Goal: Information Seeking & Learning: Learn about a topic

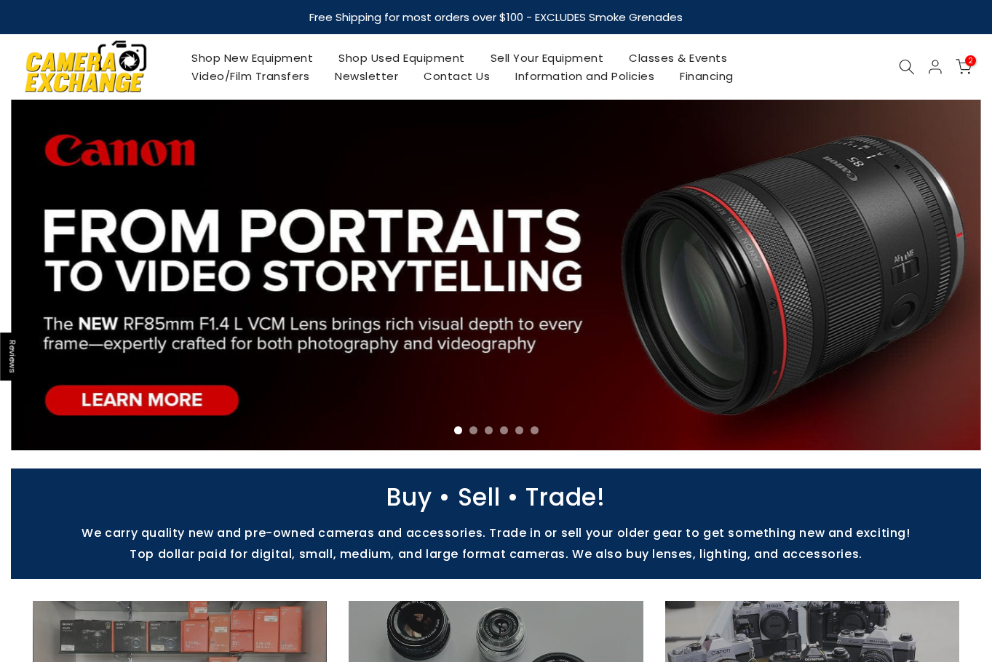
click at [400, 58] on link "Shop Used Equipment" at bounding box center [402, 58] width 152 height 18
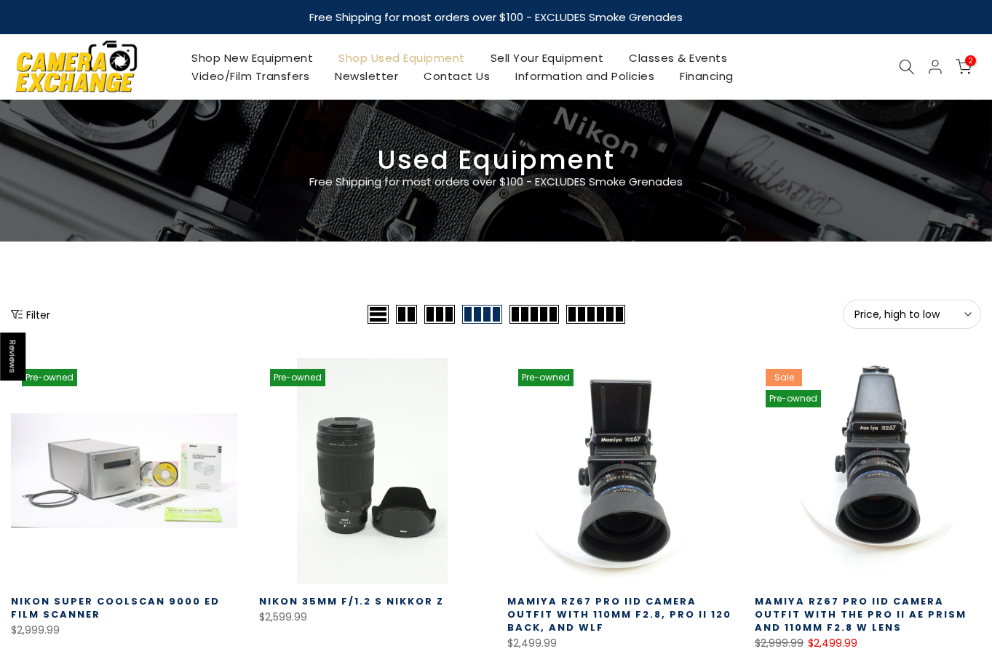
click at [951, 310] on span "Price, high to low" at bounding box center [912, 314] width 115 height 13
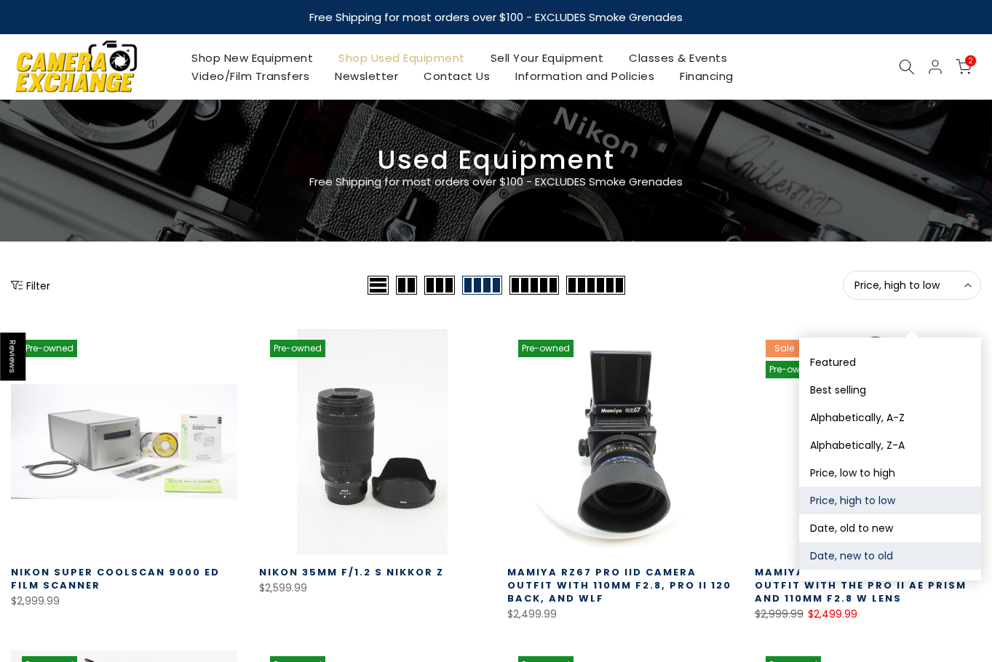
click at [902, 550] on button "Date, new to old" at bounding box center [890, 556] width 182 height 28
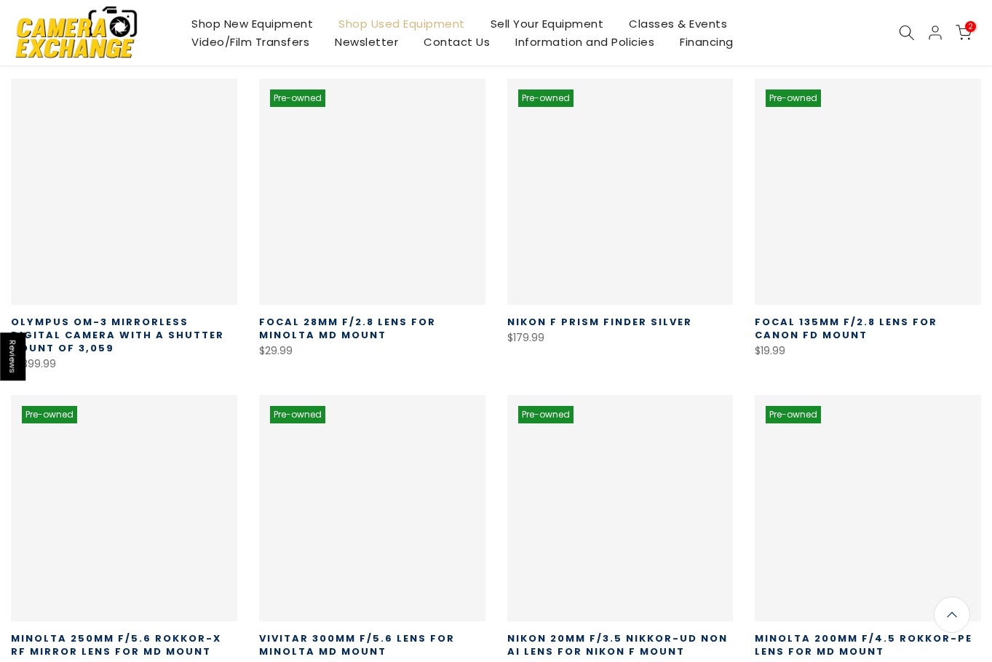
scroll to position [256, 0]
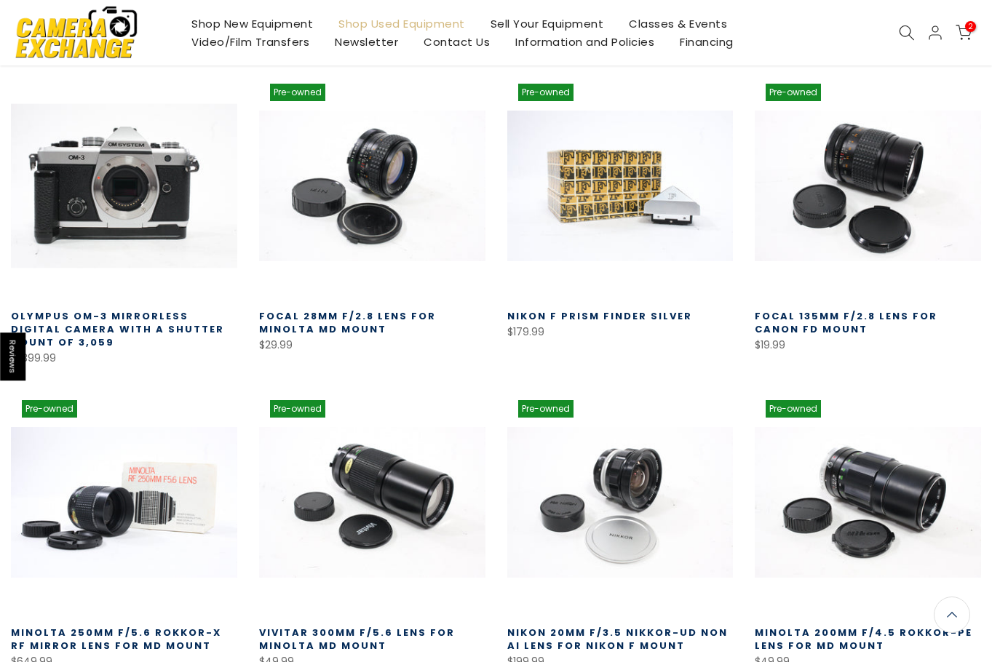
click at [137, 200] on link at bounding box center [124, 186] width 226 height 226
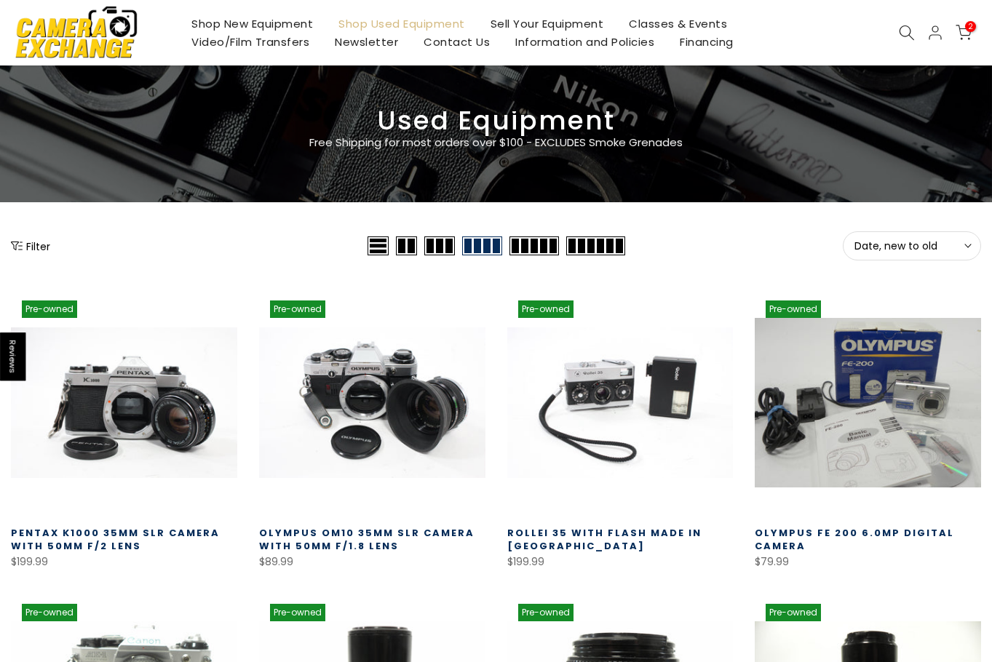
scroll to position [36, 0]
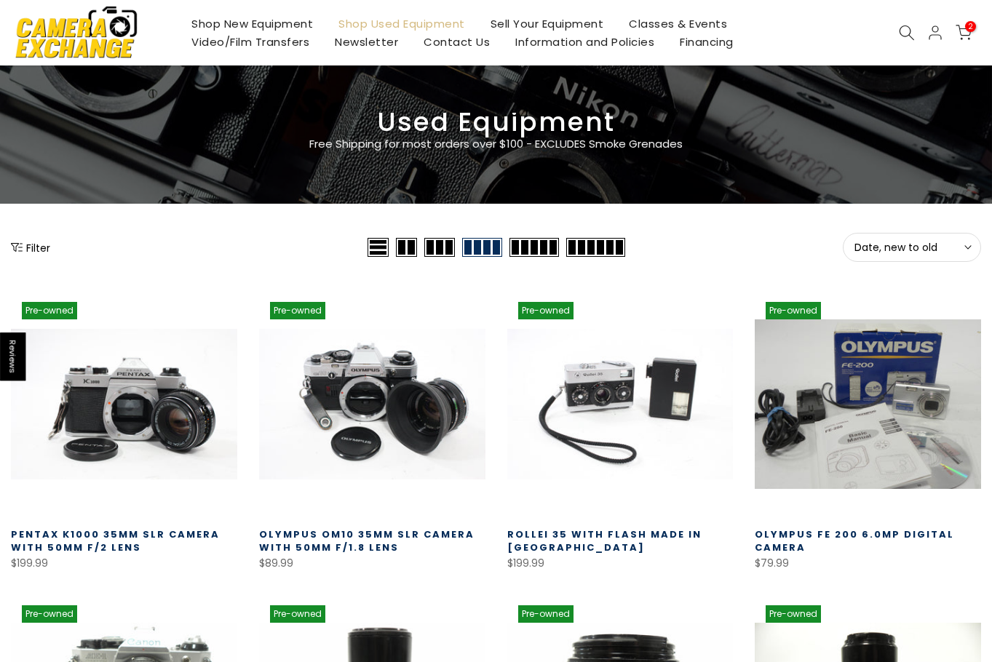
click at [883, 242] on span "Date, new to old" at bounding box center [912, 247] width 115 height 13
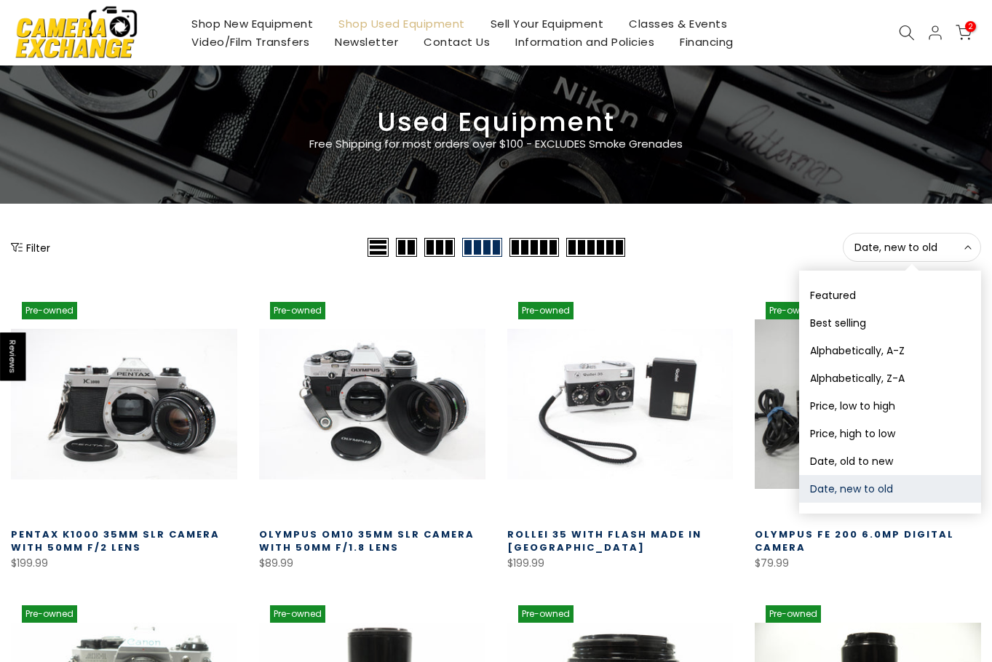
click at [866, 487] on button "Date, new to old" at bounding box center [890, 489] width 182 height 28
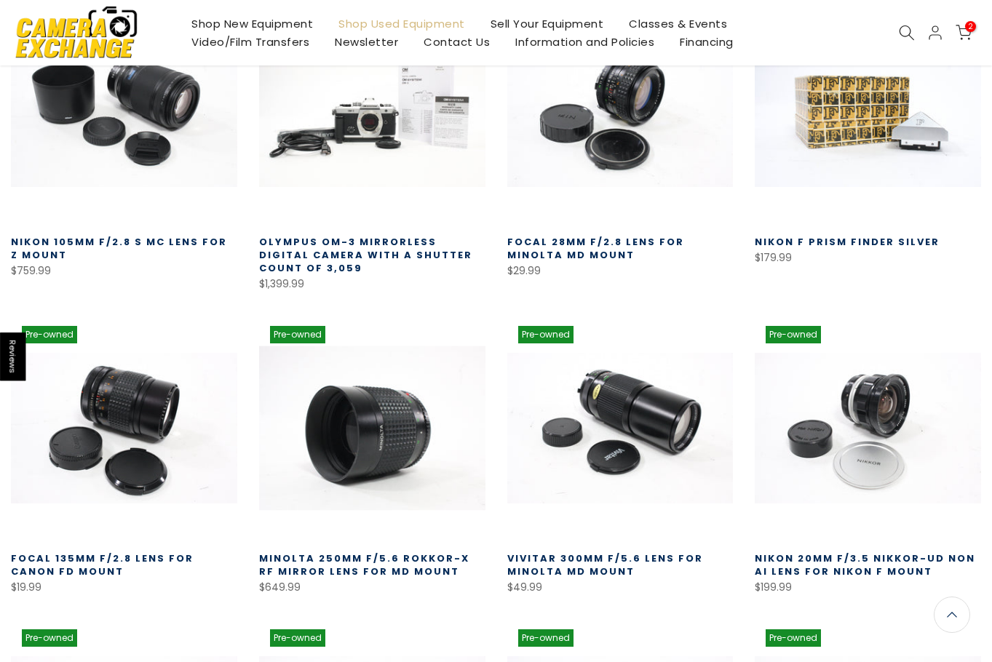
scroll to position [328, 0]
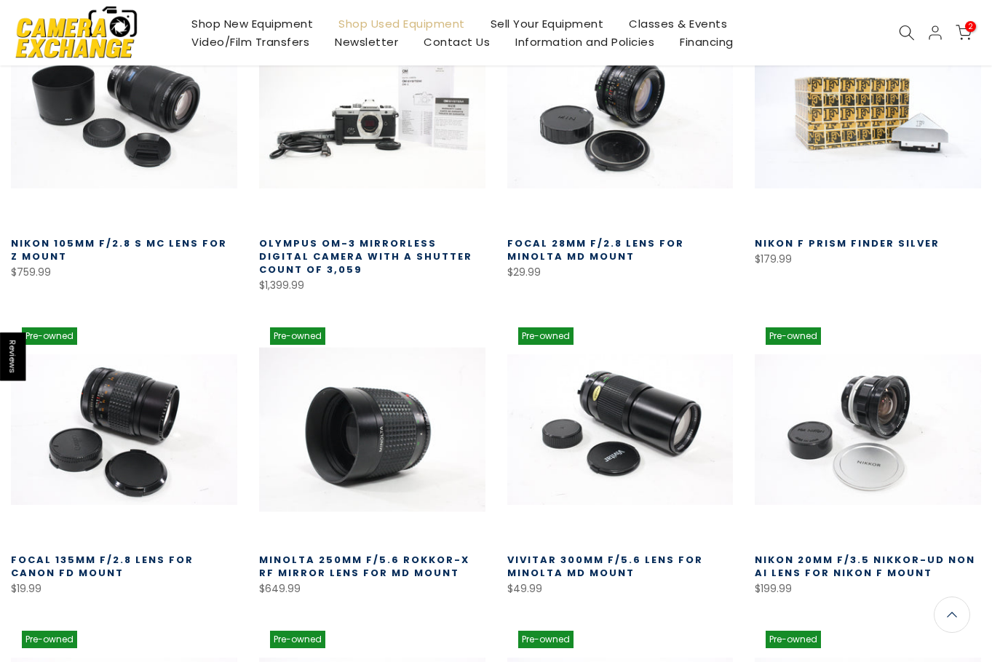
click at [396, 467] on link at bounding box center [372, 430] width 226 height 226
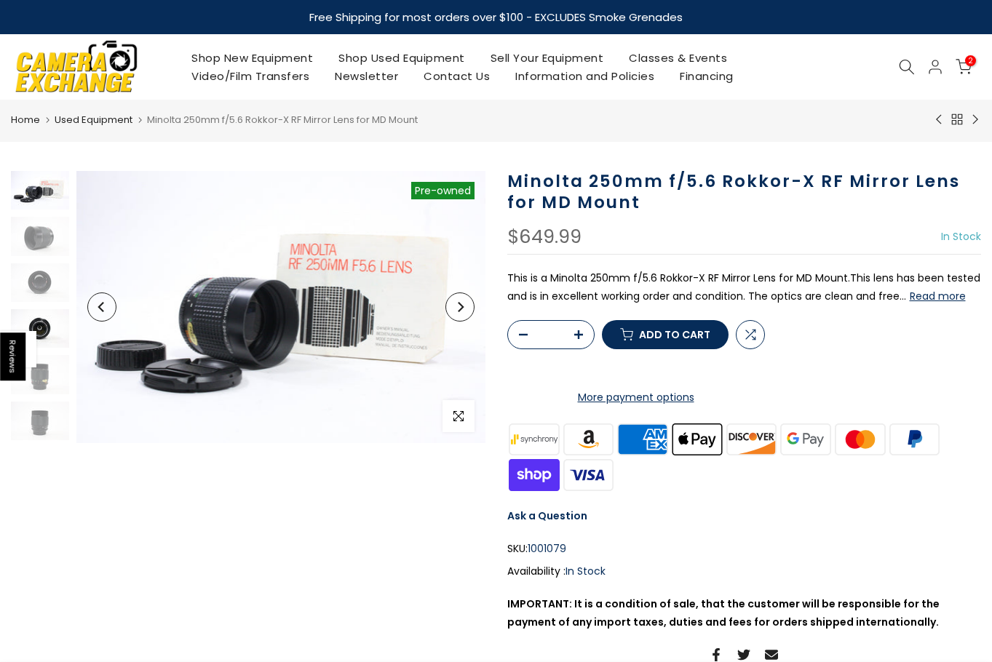
click at [40, 321] on img at bounding box center [40, 328] width 58 height 39
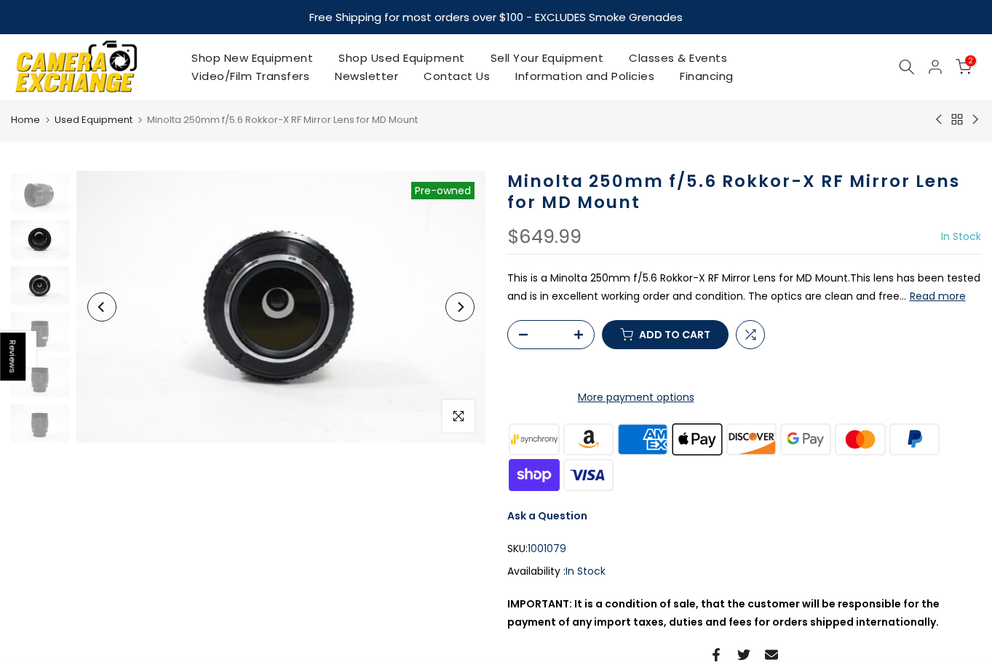
click at [49, 248] on img at bounding box center [40, 240] width 58 height 39
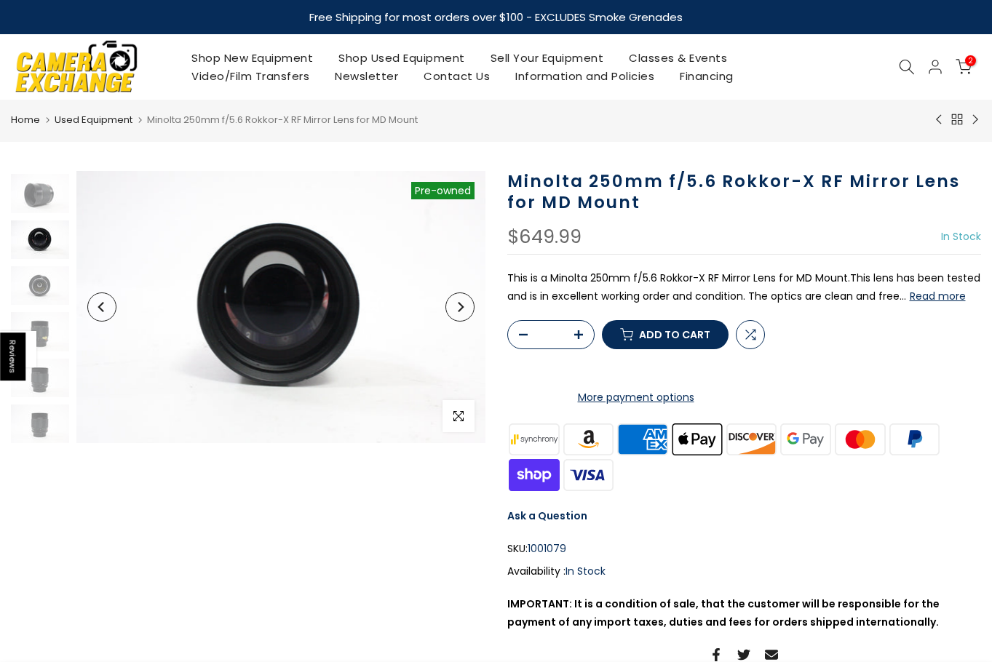
scroll to position [20, 0]
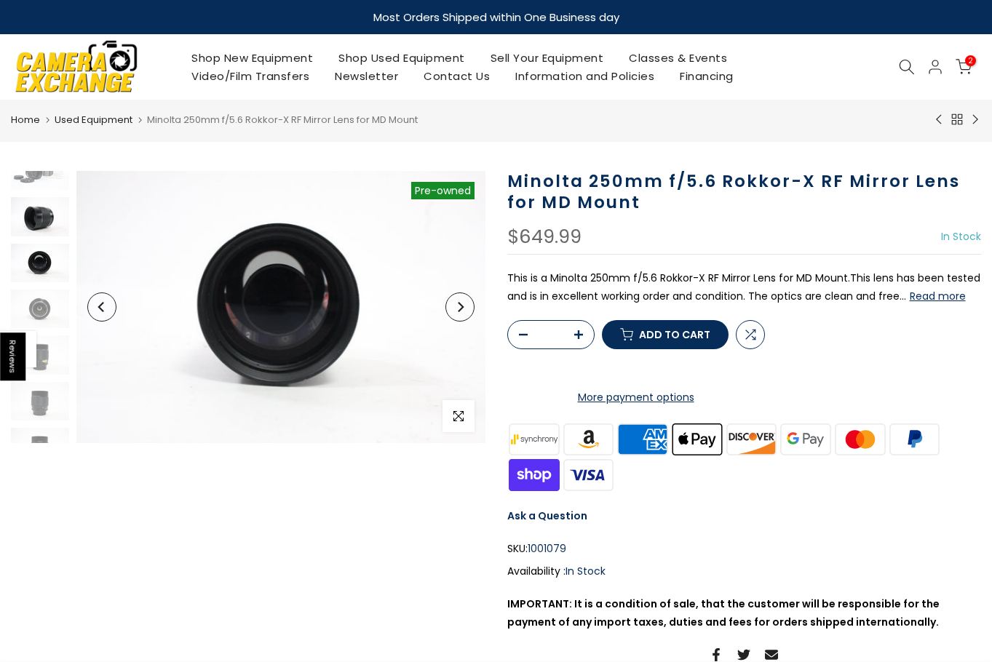
click at [50, 218] on img at bounding box center [40, 216] width 58 height 39
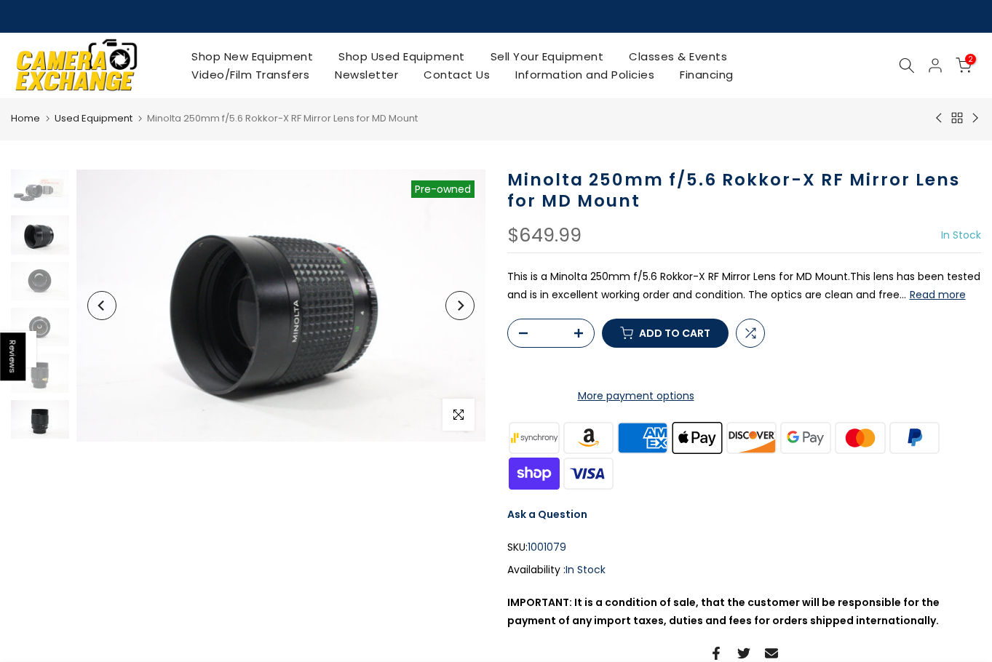
click at [44, 415] on img at bounding box center [40, 419] width 58 height 39
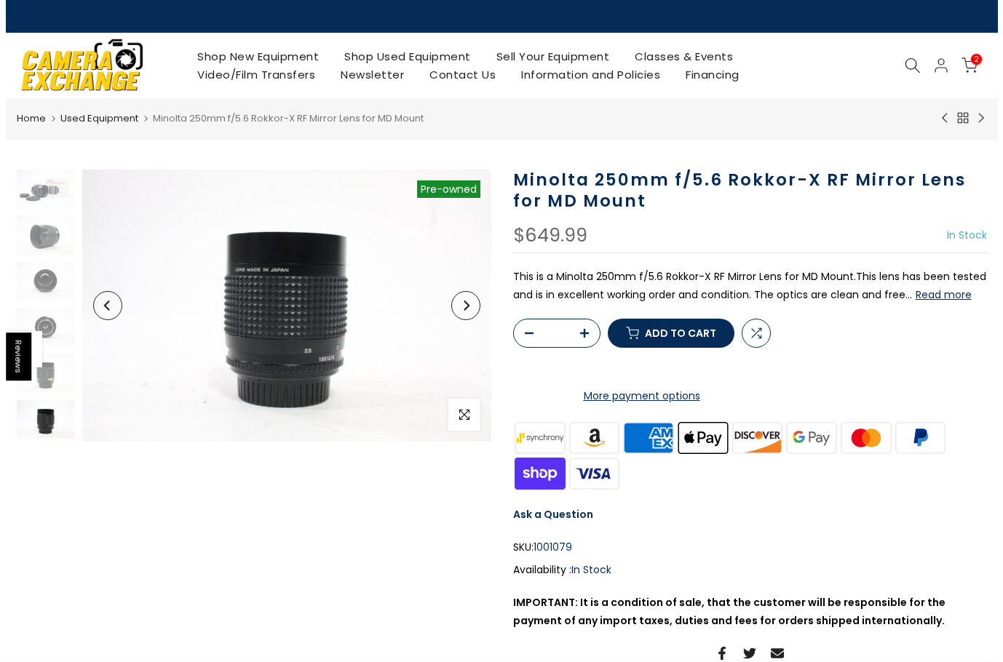
scroll to position [43, 0]
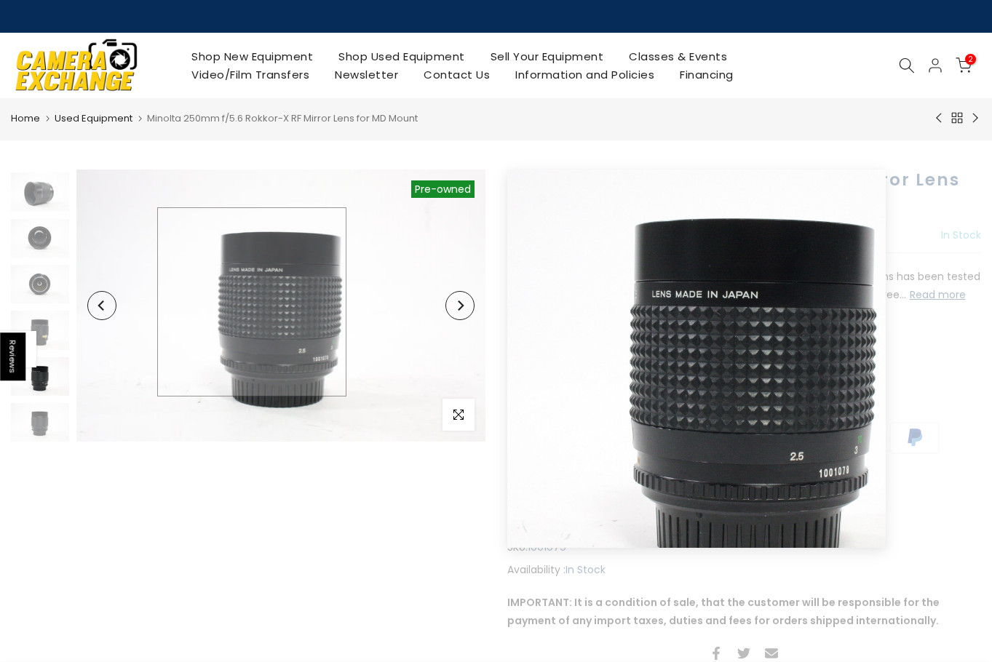
click at [252, 302] on img at bounding box center [280, 306] width 409 height 272
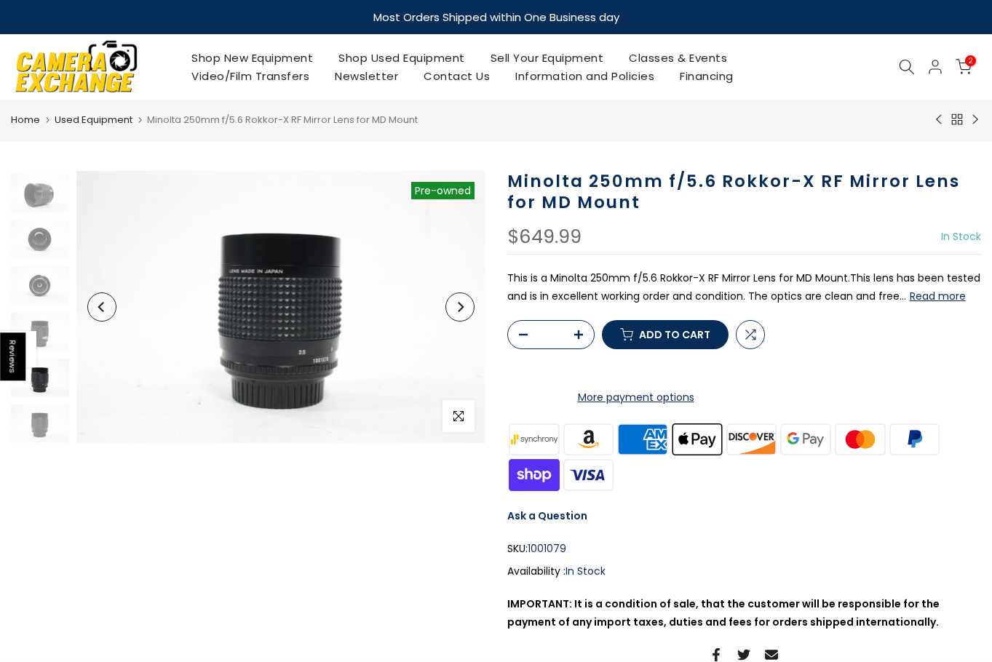
click at [905, 64] on icon at bounding box center [907, 67] width 16 height 16
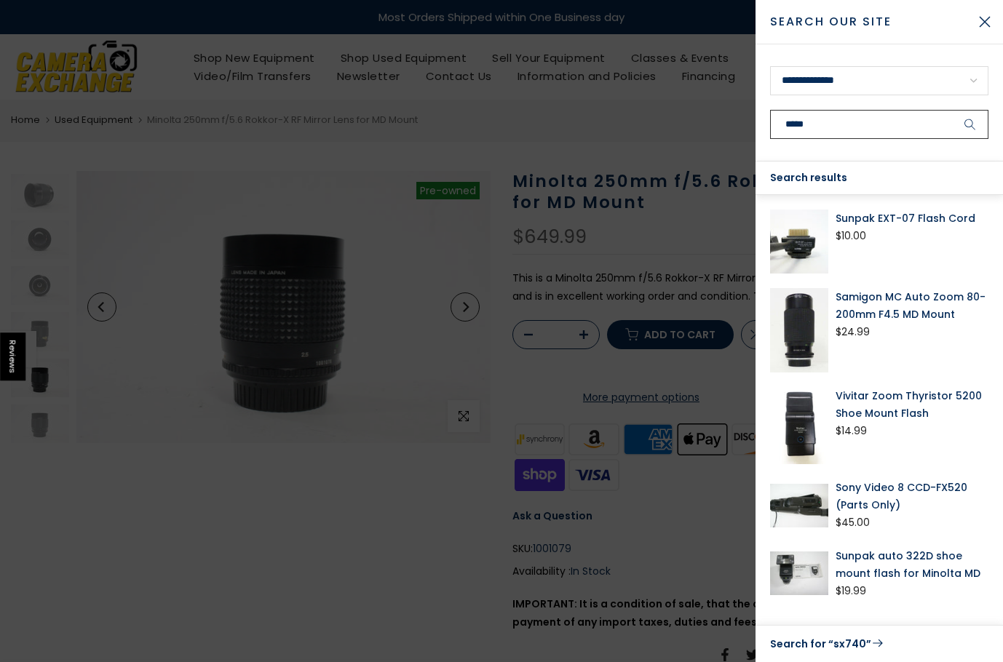
type input "*****"
click at [952, 110] on button "submit" at bounding box center [970, 124] width 36 height 29
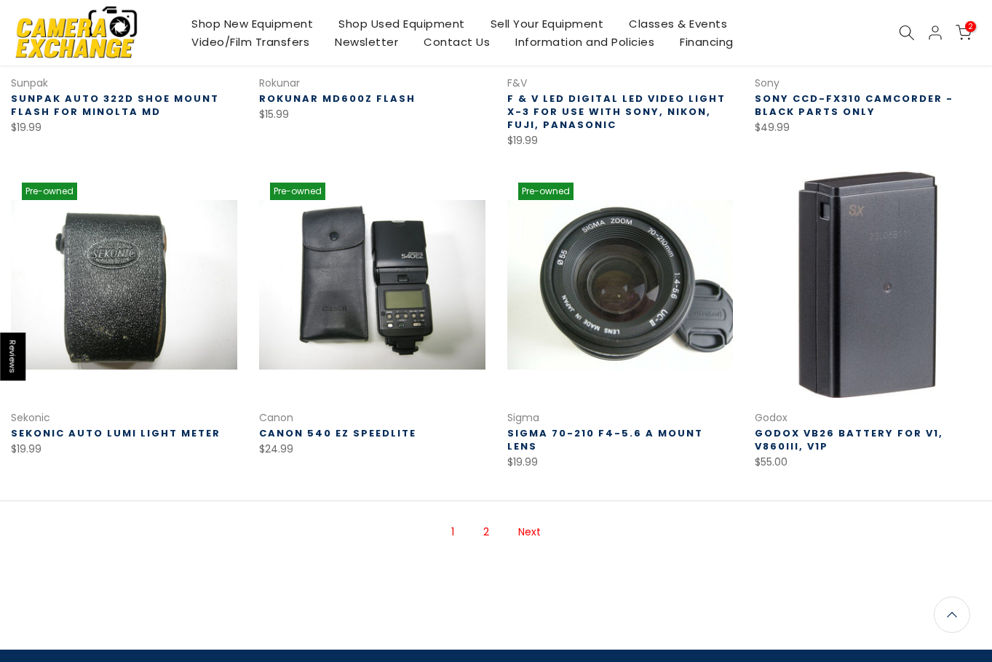
scroll to position [873, 0]
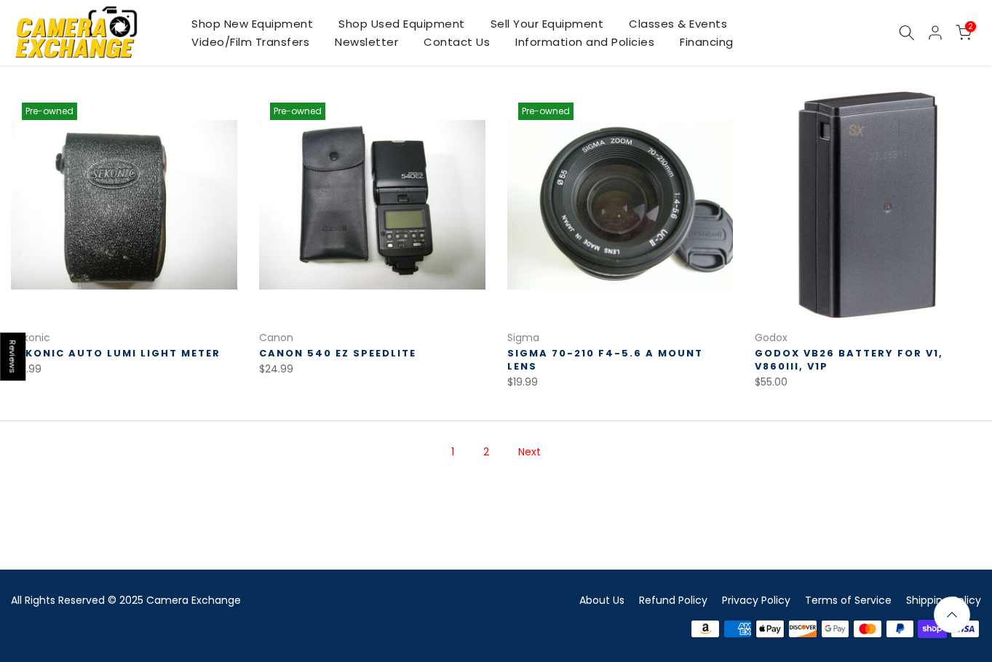
click at [486, 456] on link "2" at bounding box center [486, 452] width 20 height 25
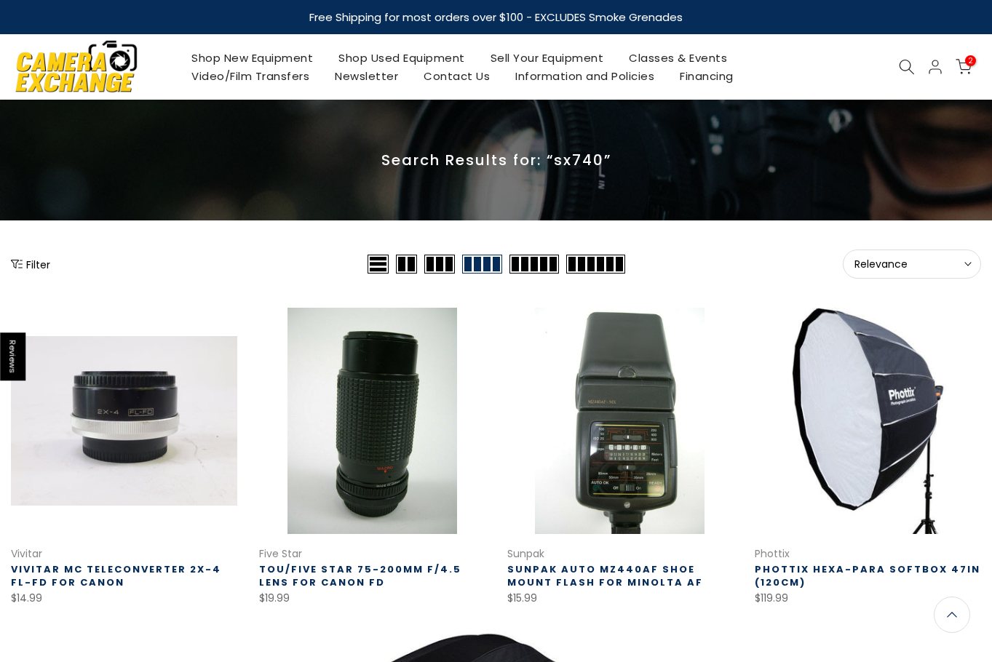
scroll to position [551, 0]
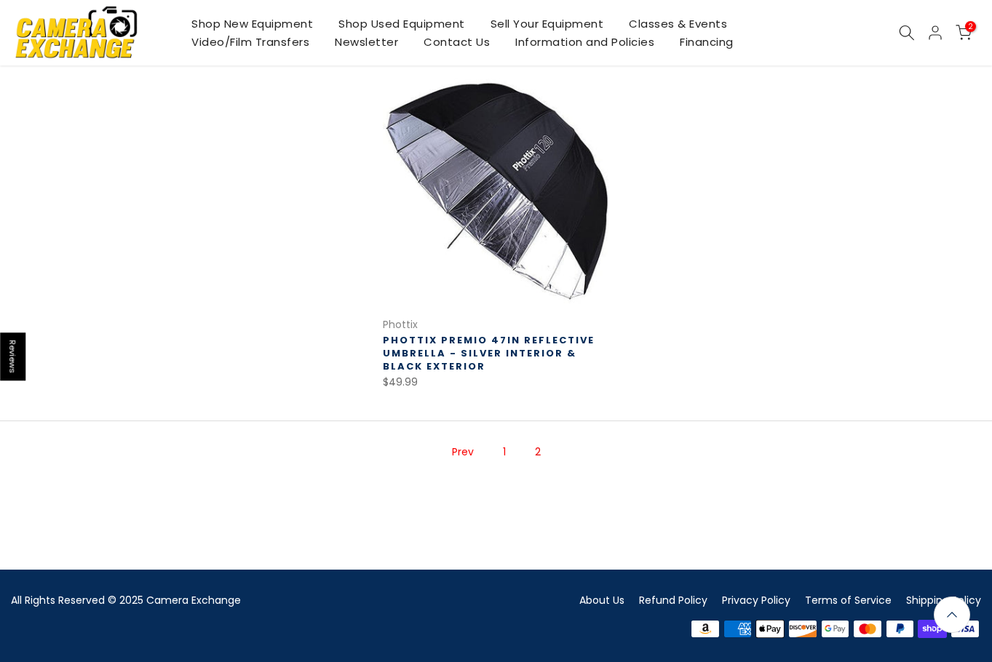
click at [505, 456] on link "1" at bounding box center [504, 452] width 17 height 25
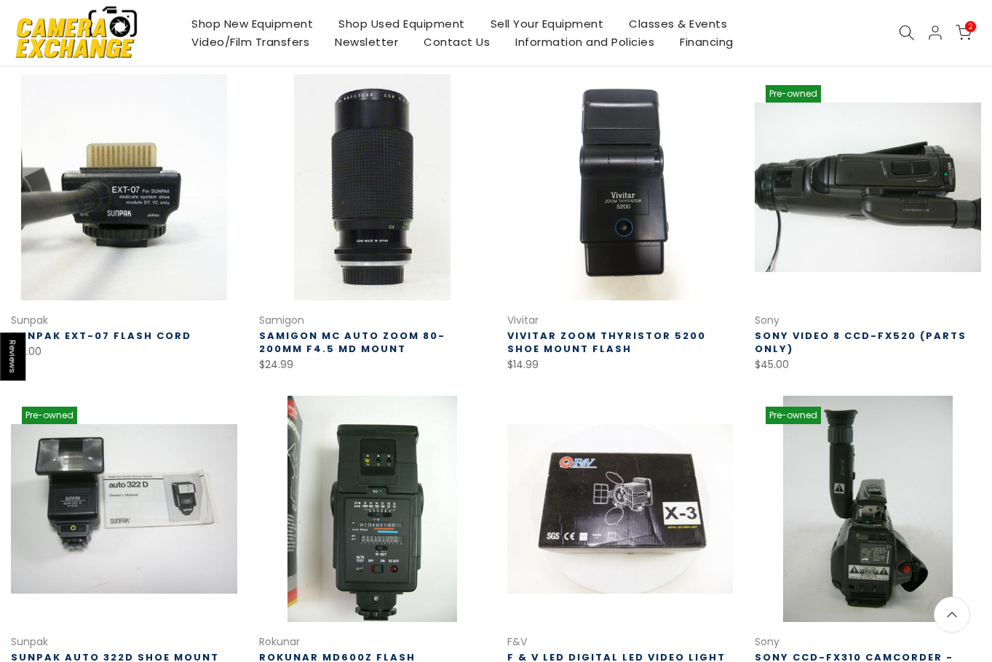
scroll to position [235, 0]
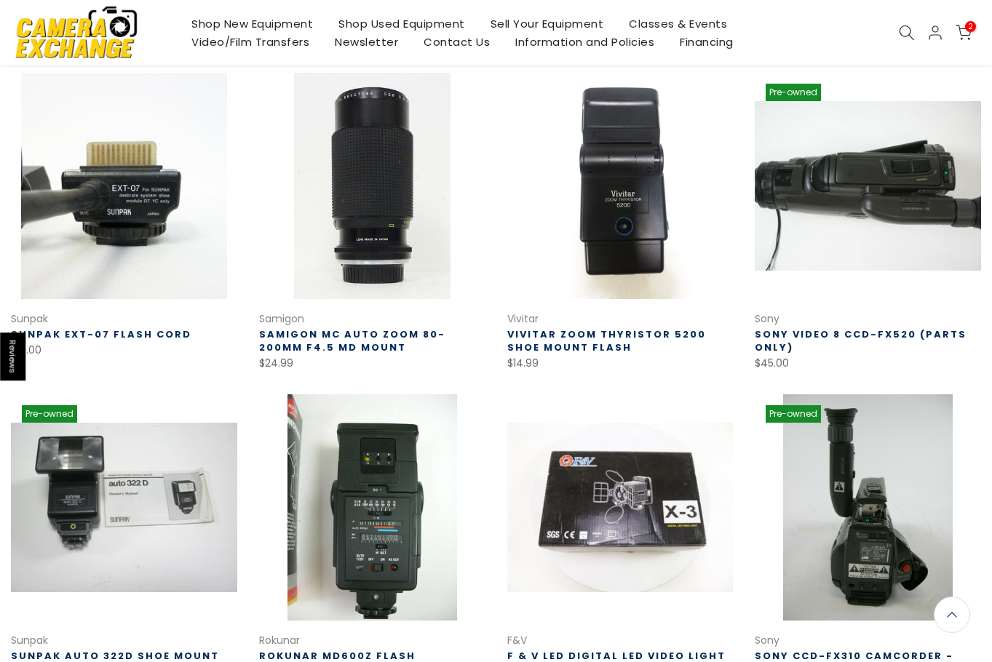
click at [374, 25] on link "Shop Used Equipment" at bounding box center [402, 24] width 152 height 18
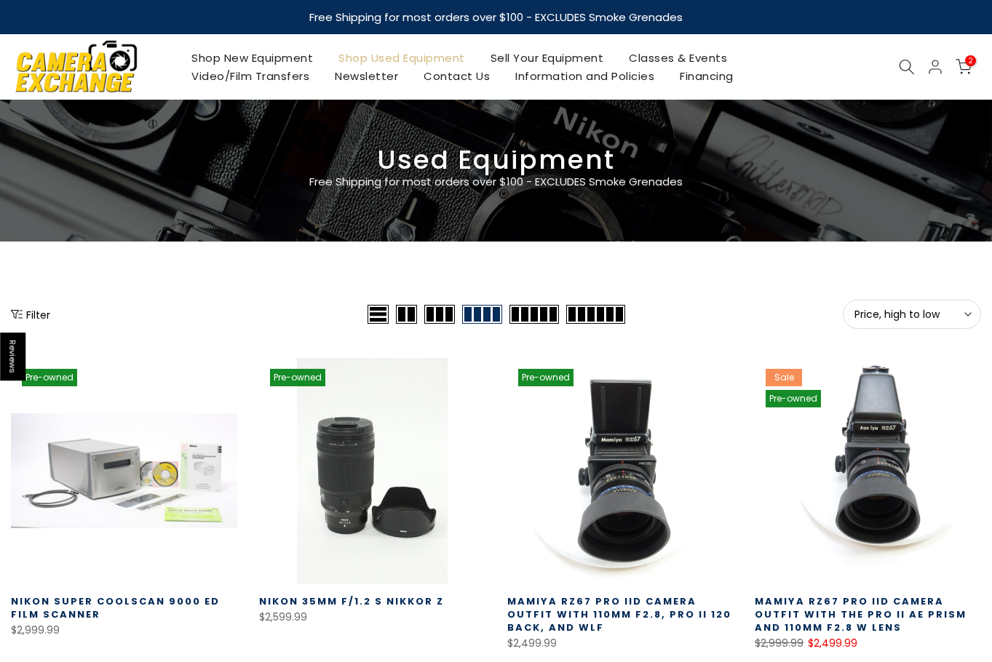
click at [921, 314] on span "Price, high to low" at bounding box center [912, 314] width 115 height 13
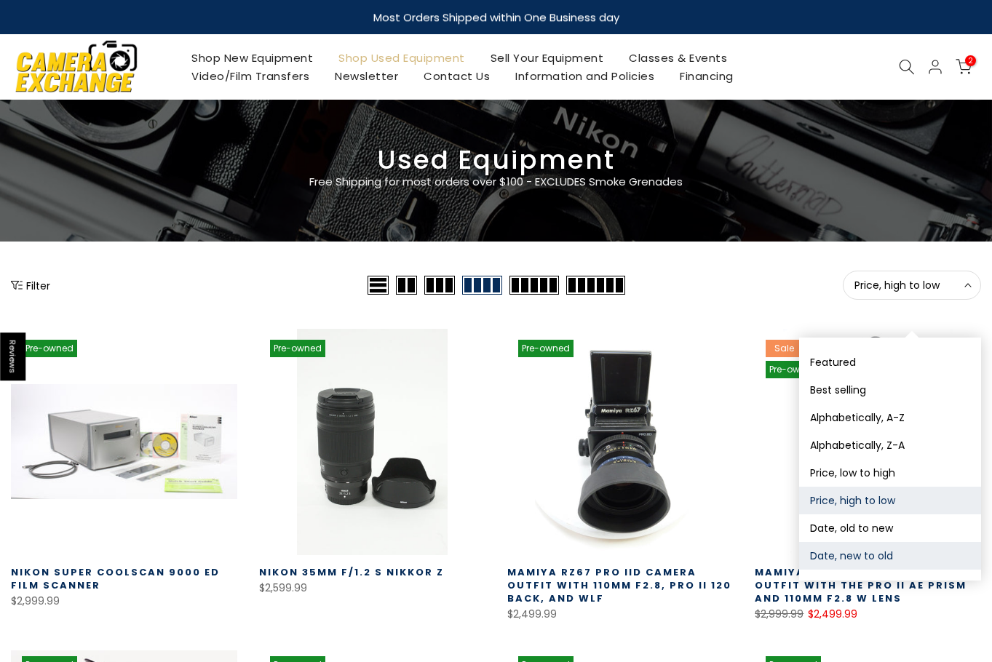
click at [874, 552] on button "Date, new to old" at bounding box center [890, 556] width 182 height 28
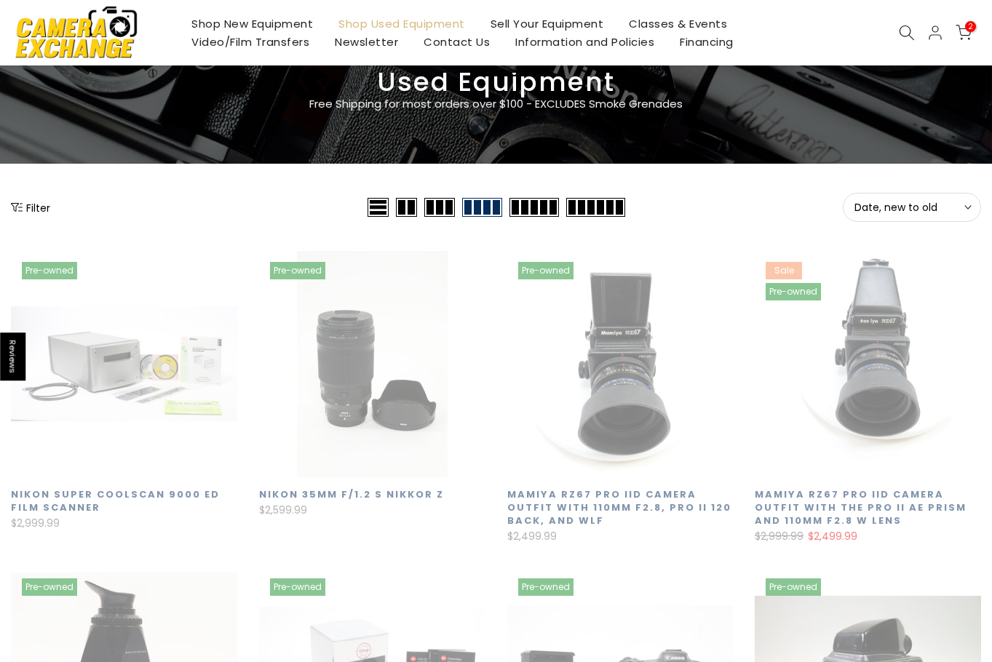
scroll to position [256, 0]
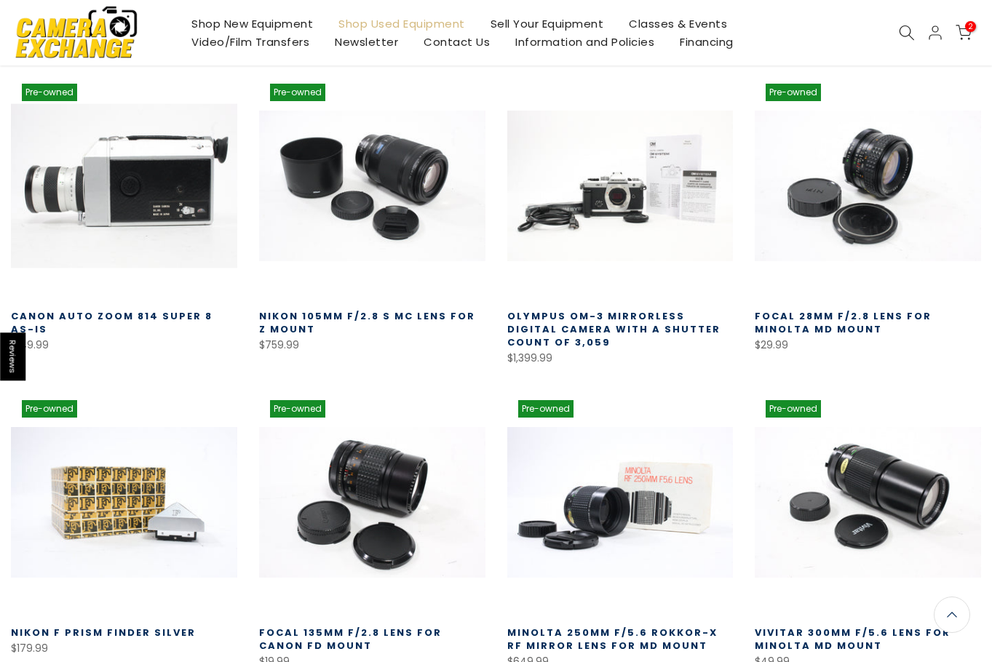
click at [144, 206] on link at bounding box center [124, 186] width 226 height 226
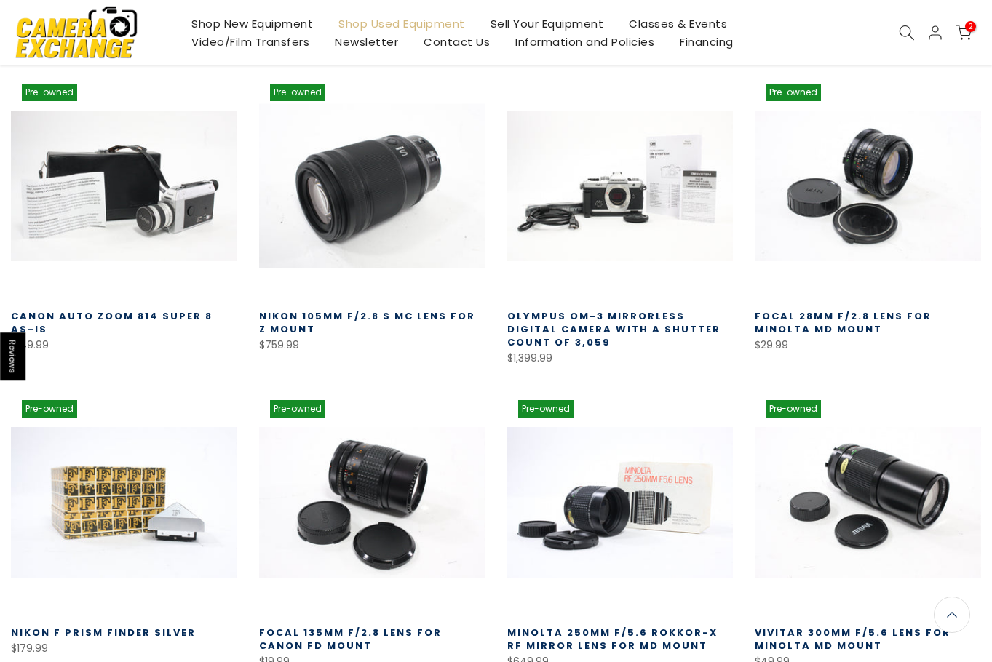
click at [357, 216] on link at bounding box center [372, 186] width 226 height 226
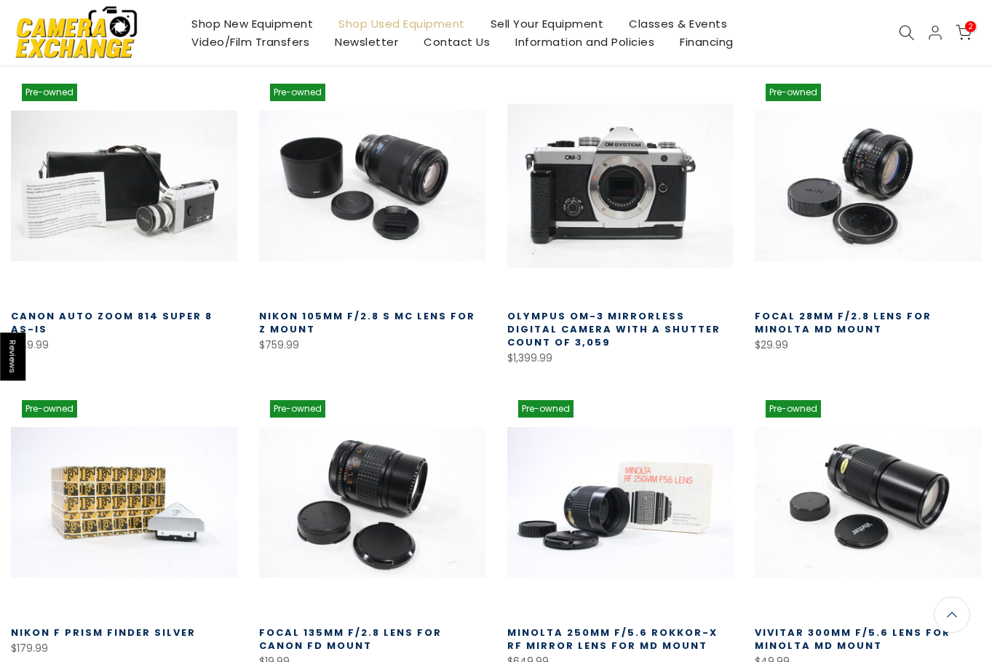
click at [590, 197] on link at bounding box center [620, 186] width 226 height 226
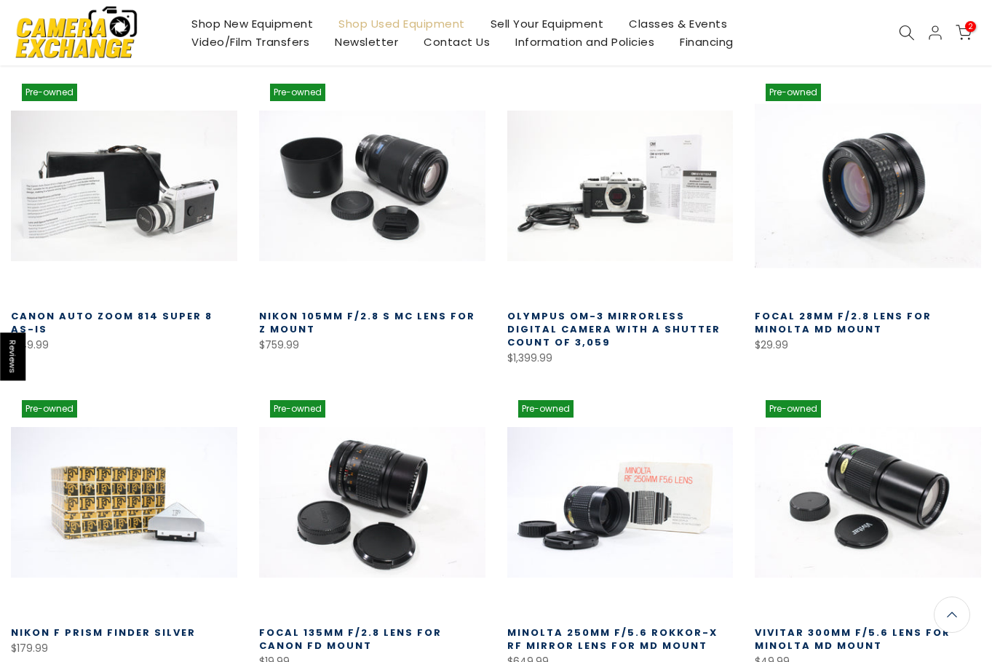
click at [783, 182] on link at bounding box center [868, 186] width 226 height 226
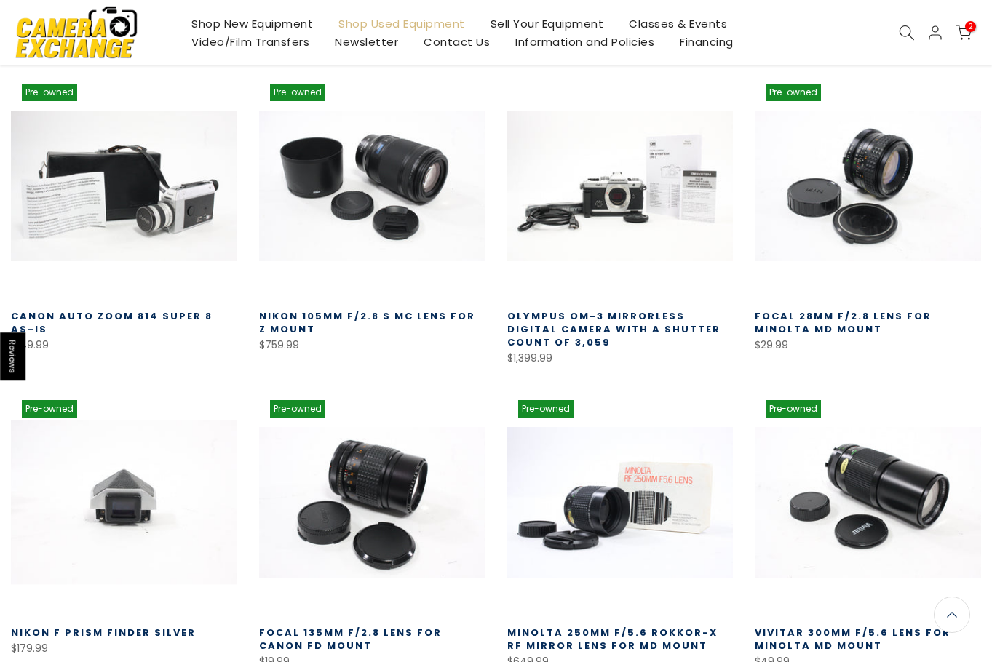
click at [122, 503] on link at bounding box center [124, 502] width 226 height 226
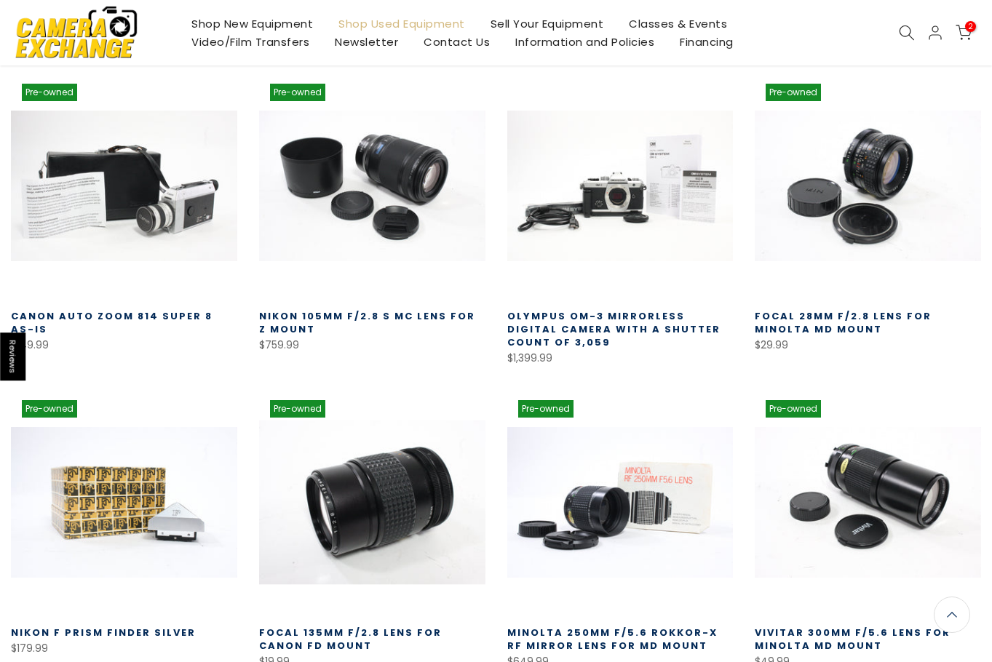
click at [341, 515] on link at bounding box center [372, 502] width 226 height 226
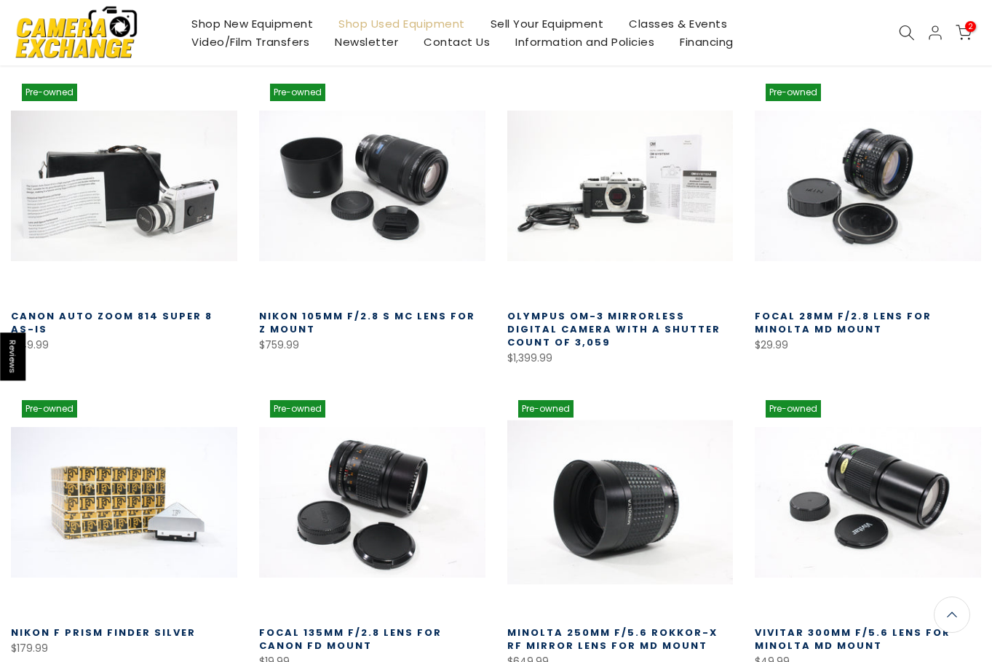
click at [667, 488] on link at bounding box center [620, 502] width 226 height 226
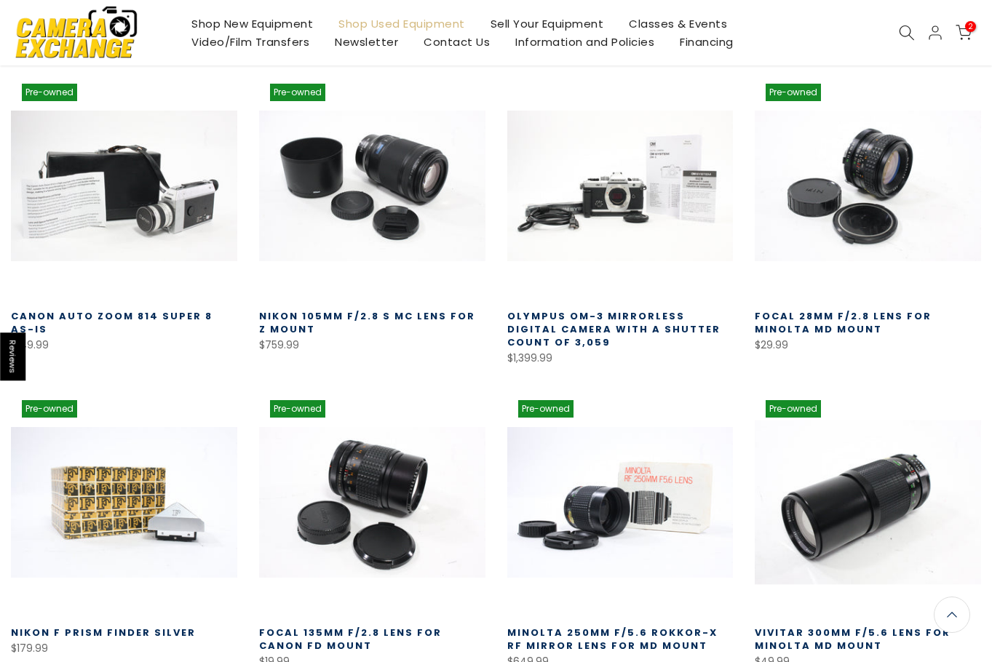
click at [830, 526] on link at bounding box center [868, 502] width 226 height 226
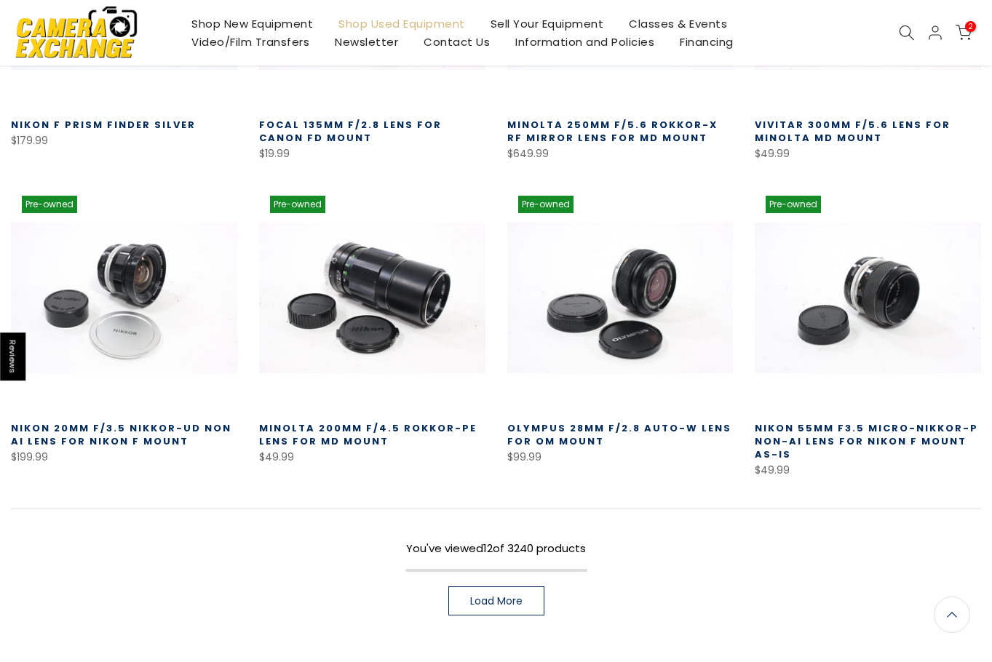
scroll to position [766, 0]
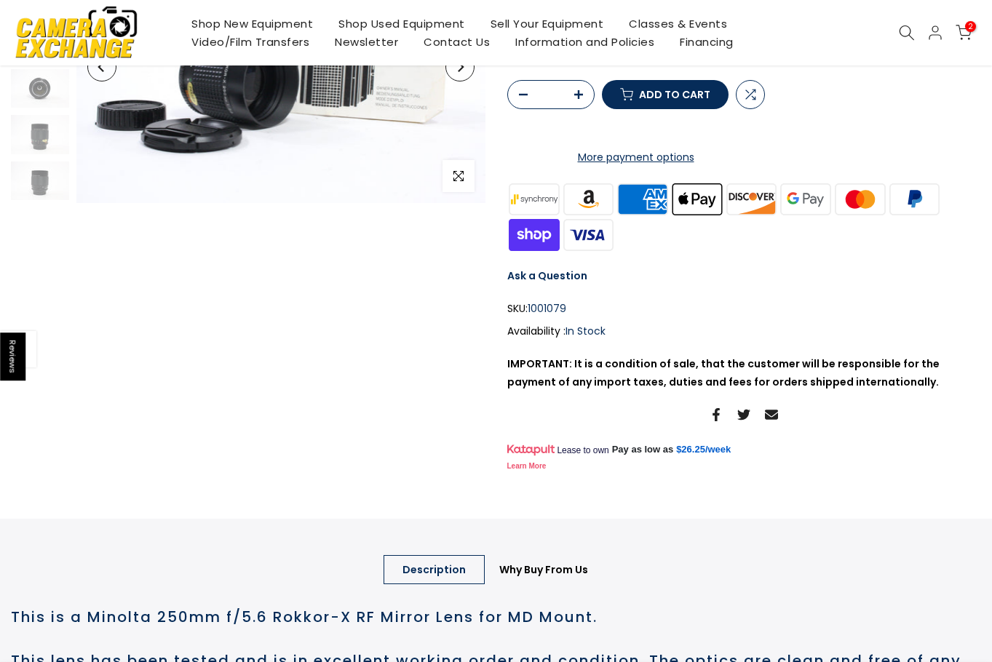
scroll to position [437, 0]
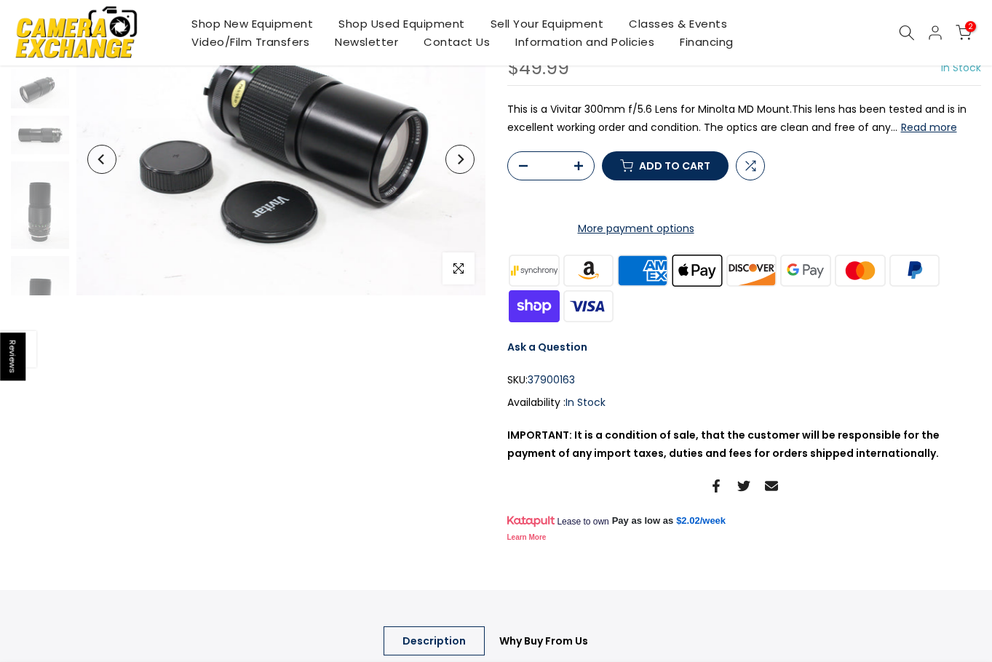
scroll to position [291, 0]
